Goal: Task Accomplishment & Management: Manage account settings

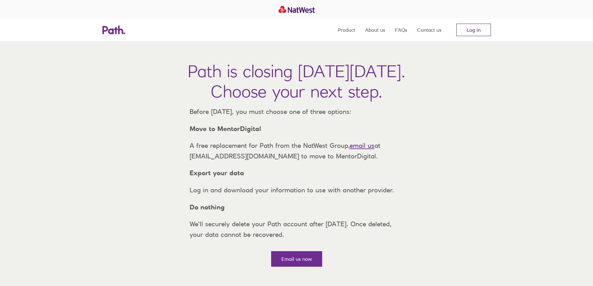
click at [476, 32] on link "Log in" at bounding box center [474, 30] width 35 height 12
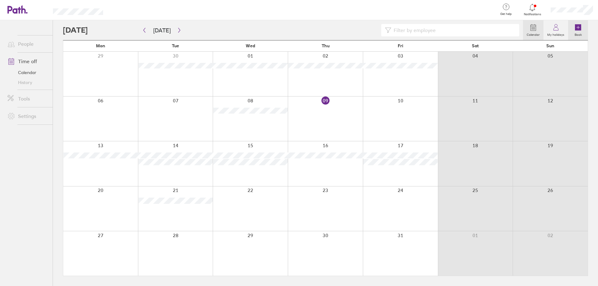
click at [577, 30] on icon at bounding box center [578, 27] width 6 height 6
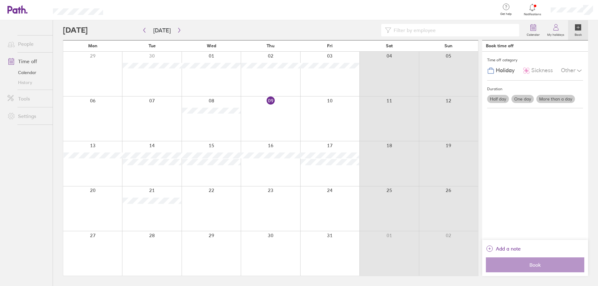
click at [136, 219] on div at bounding box center [151, 209] width 59 height 45
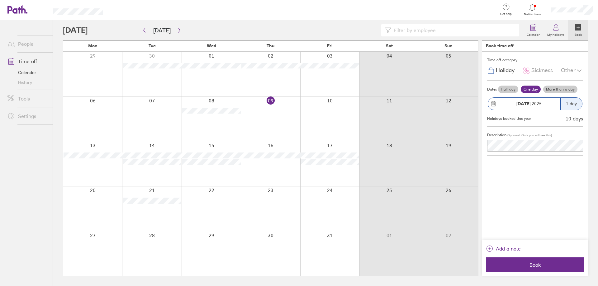
click at [95, 211] on div at bounding box center [92, 209] width 59 height 45
click at [574, 105] on div "1 day" at bounding box center [571, 104] width 22 height 12
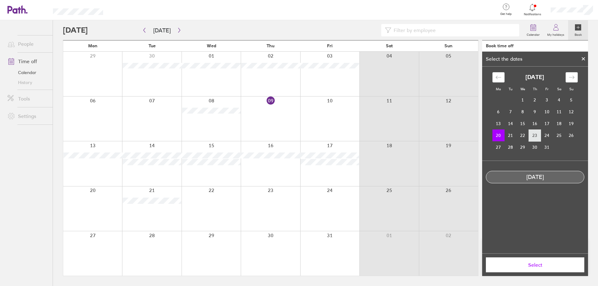
click at [534, 135] on td "23" at bounding box center [535, 136] width 12 height 12
click at [499, 134] on td "20" at bounding box center [498, 136] width 12 height 12
click at [541, 265] on span "Select" at bounding box center [535, 265] width 90 height 6
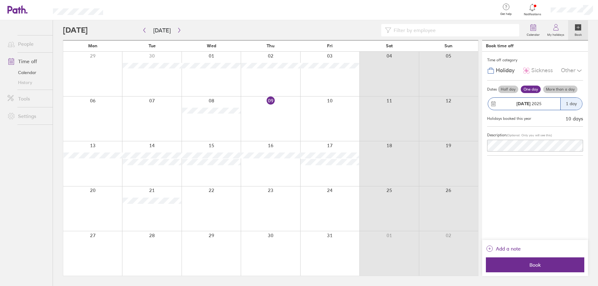
click at [557, 89] on label "More than a day" at bounding box center [560, 89] width 34 height 7
click at [0, 0] on input "More than a day" at bounding box center [0, 0] width 0 height 0
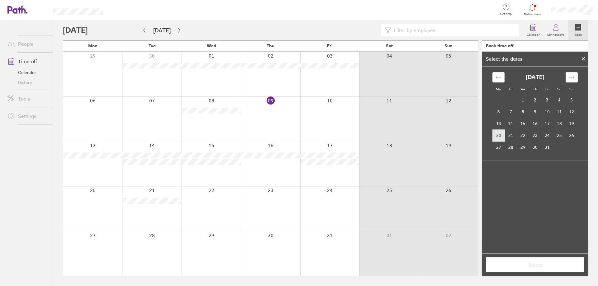
click at [497, 136] on td "20" at bounding box center [498, 136] width 12 height 12
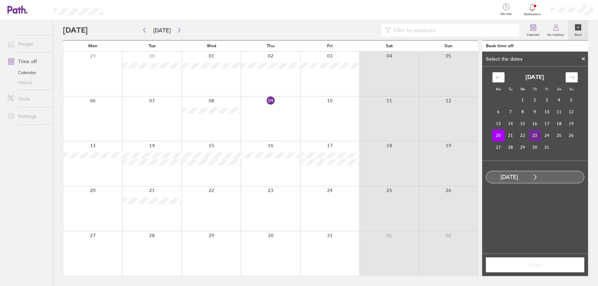
click at [535, 134] on td "23" at bounding box center [535, 136] width 12 height 12
click at [542, 267] on span "Select" at bounding box center [535, 265] width 90 height 6
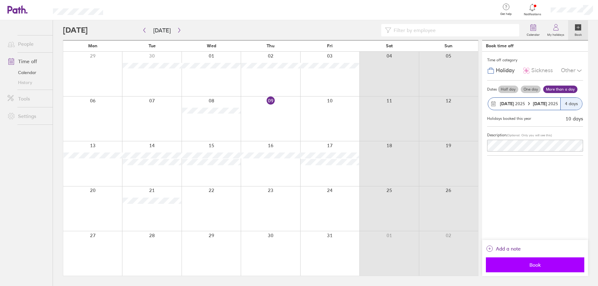
click at [543, 265] on span "Book" at bounding box center [535, 265] width 90 height 6
